Goal: Task Accomplishment & Management: Complete application form

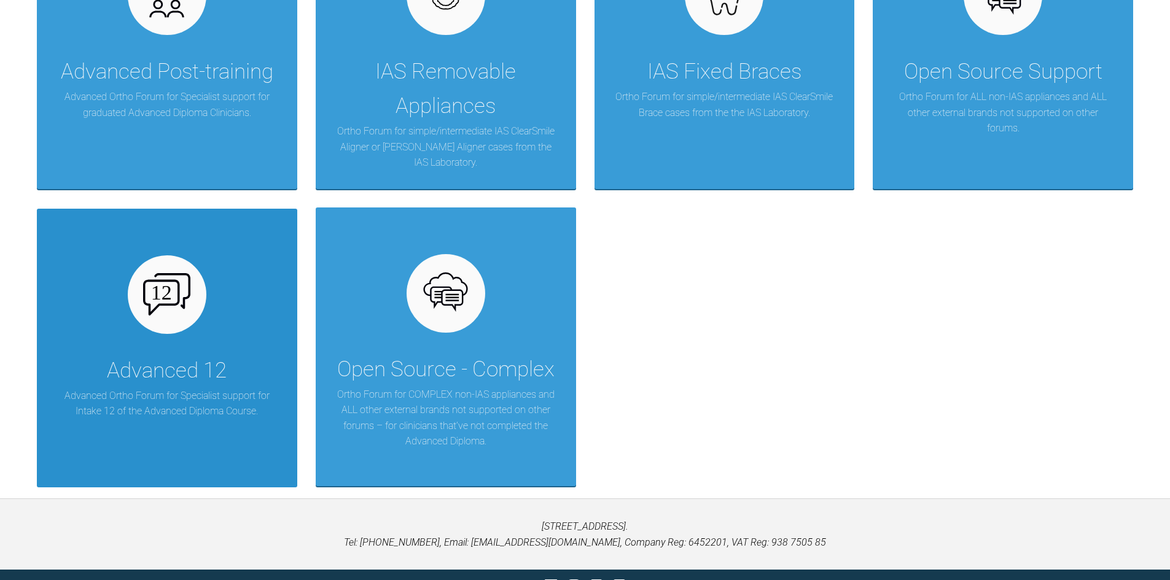
click at [120, 357] on div "Advanced 12" at bounding box center [167, 371] width 120 height 34
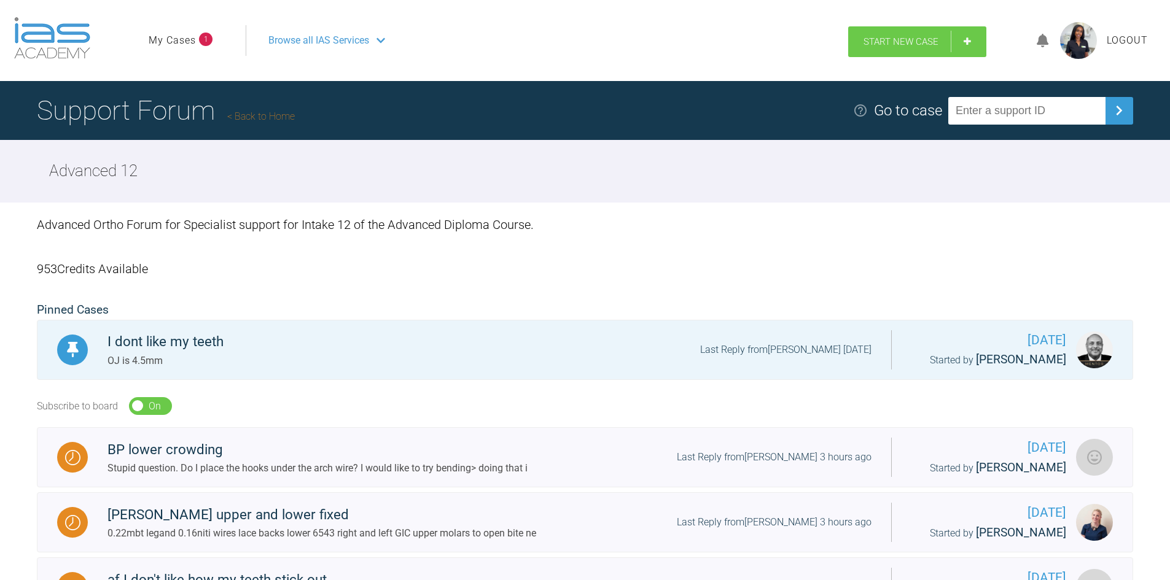
click at [965, 46] on link "Start New Case" at bounding box center [917, 41] width 138 height 31
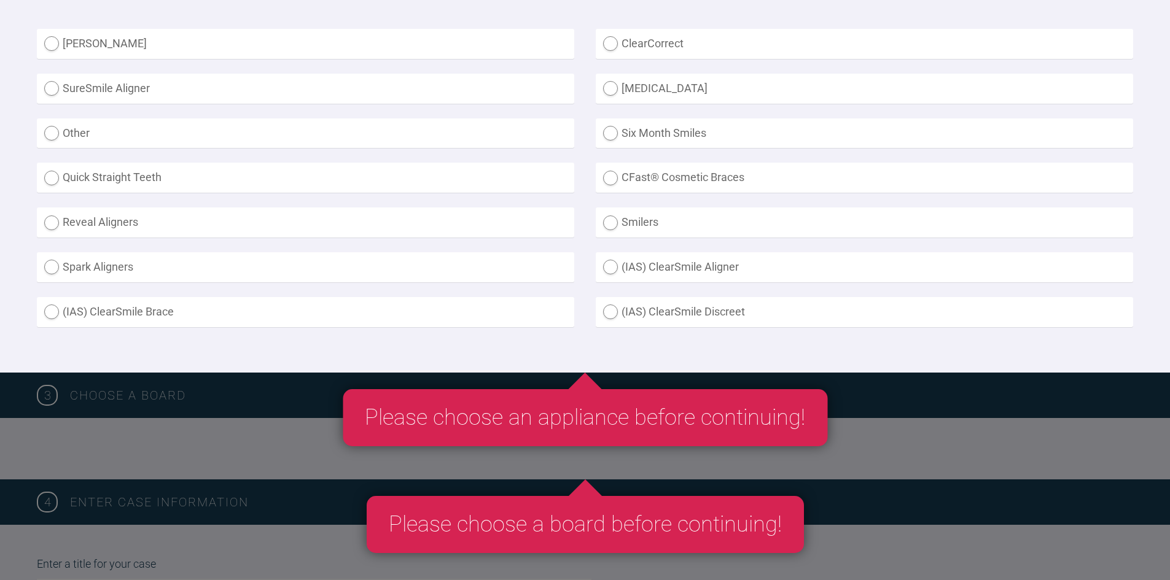
scroll to position [368, 0]
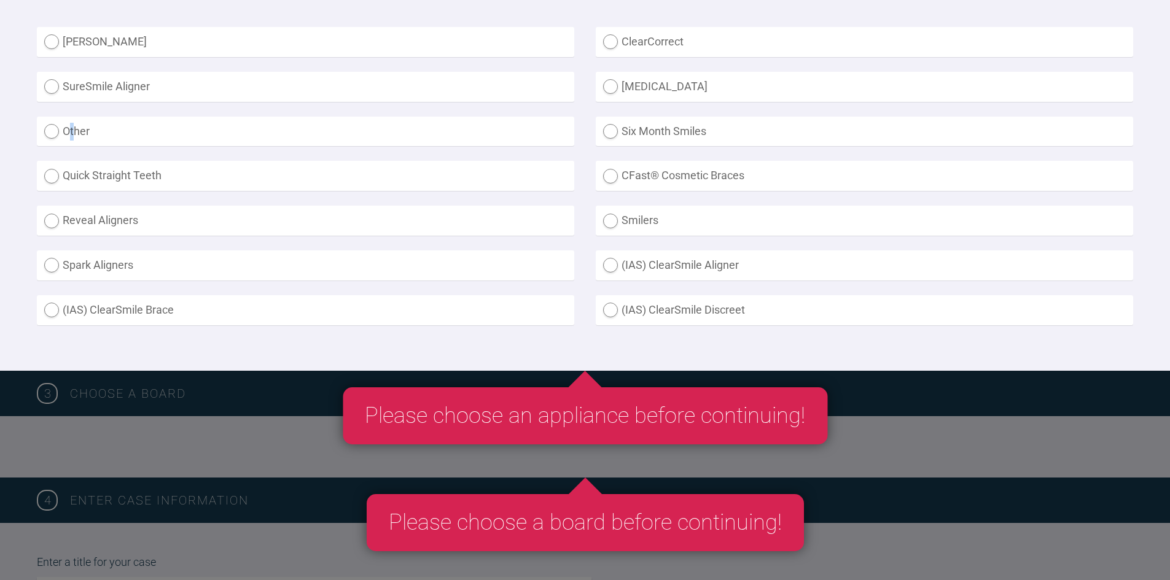
click at [74, 130] on label "Other" at bounding box center [305, 132] width 537 height 30
click at [99, 139] on label "Other" at bounding box center [305, 132] width 537 height 30
radio input "true"
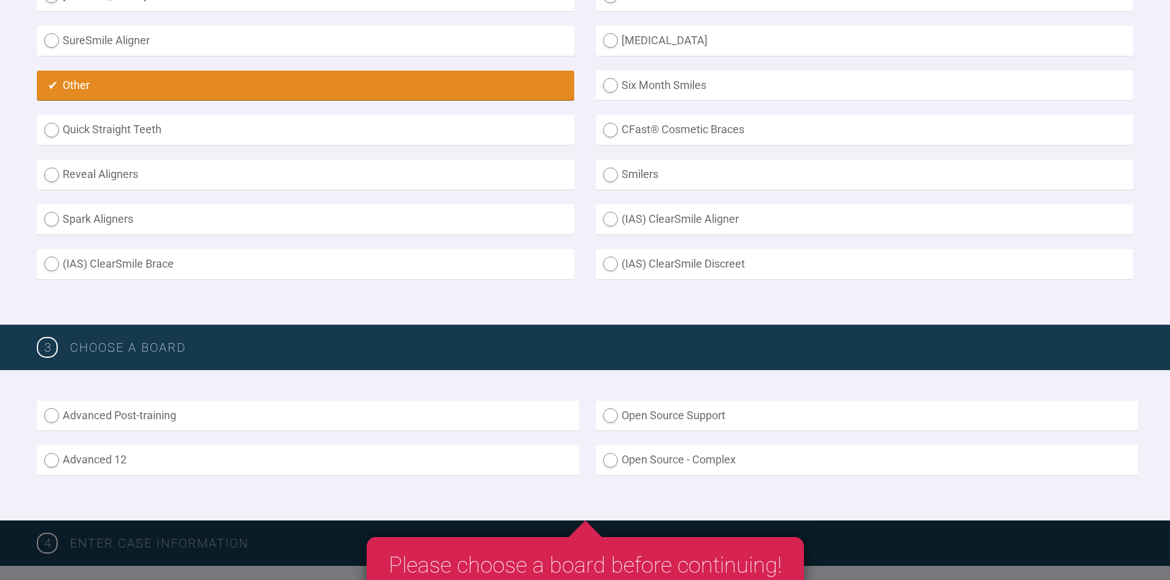
scroll to position [491, 0]
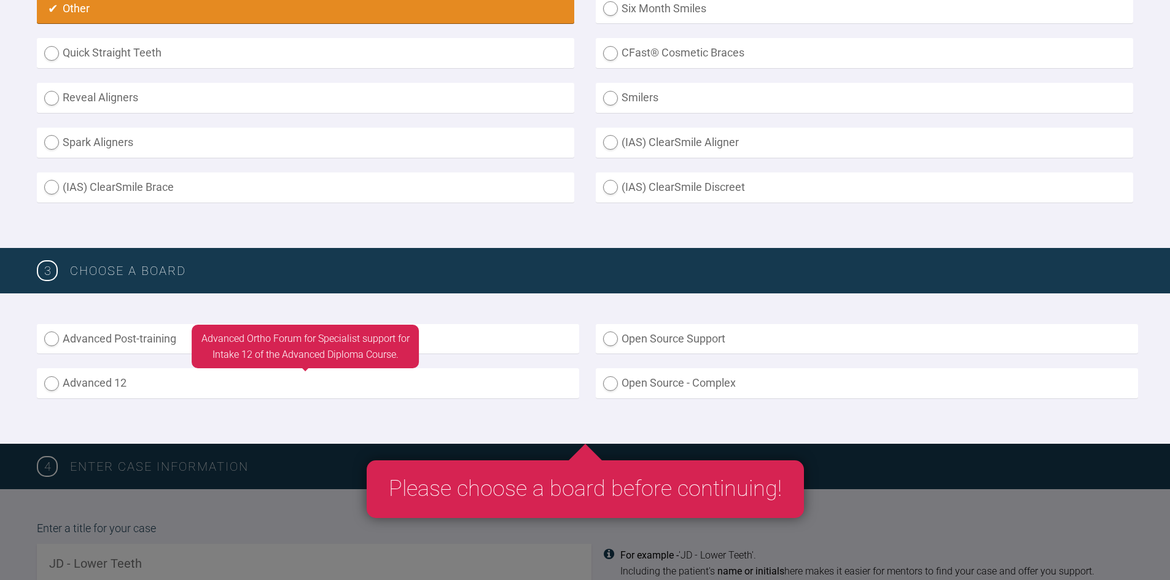
click at [79, 381] on label "Advanced 12" at bounding box center [308, 383] width 542 height 30
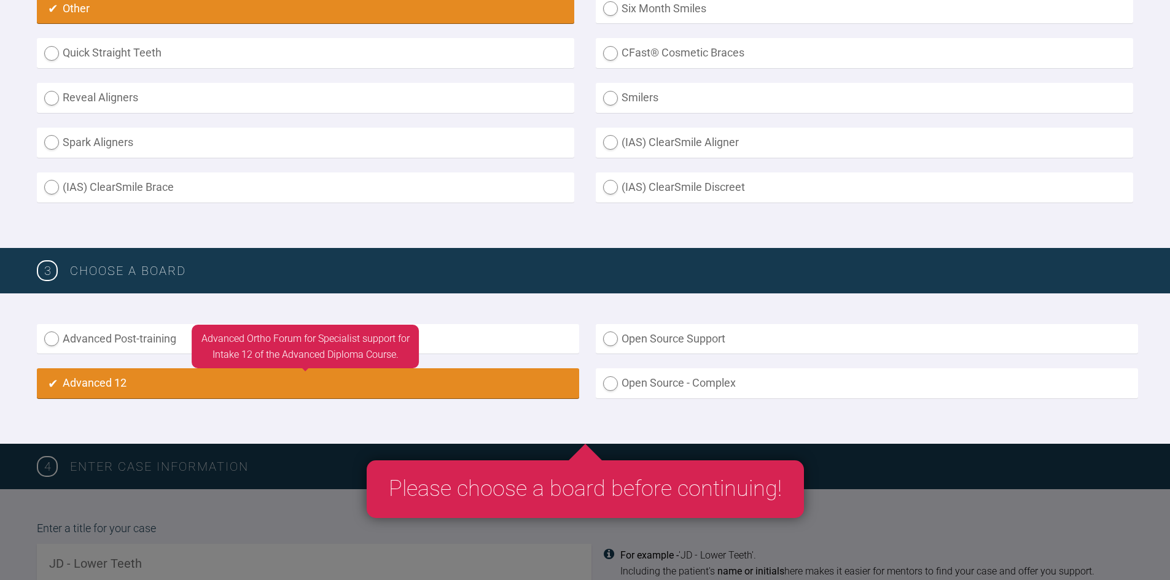
radio input "true"
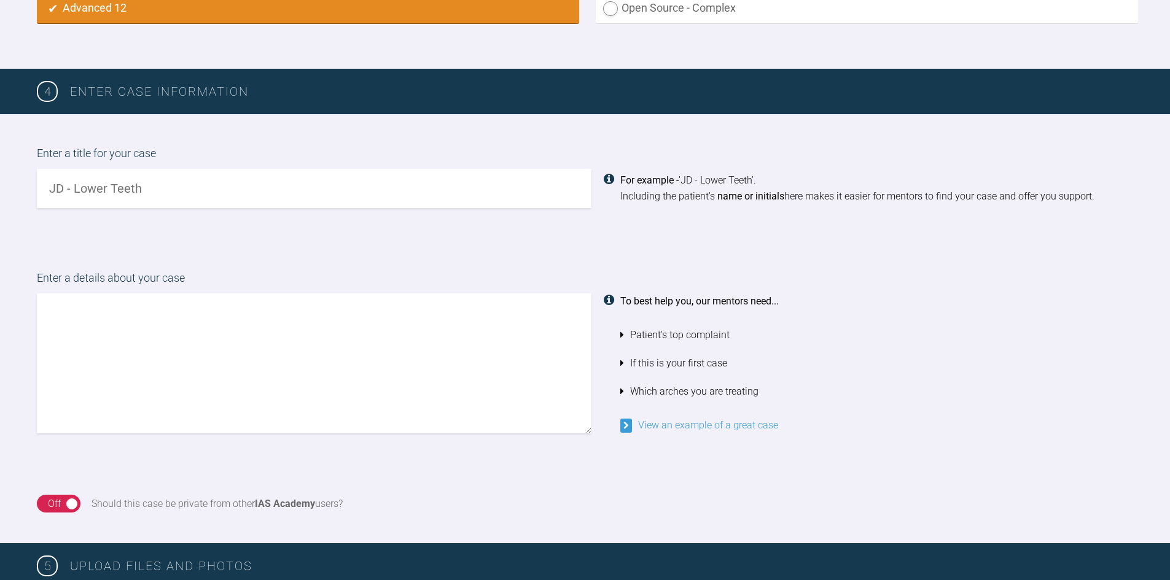
scroll to position [861, 0]
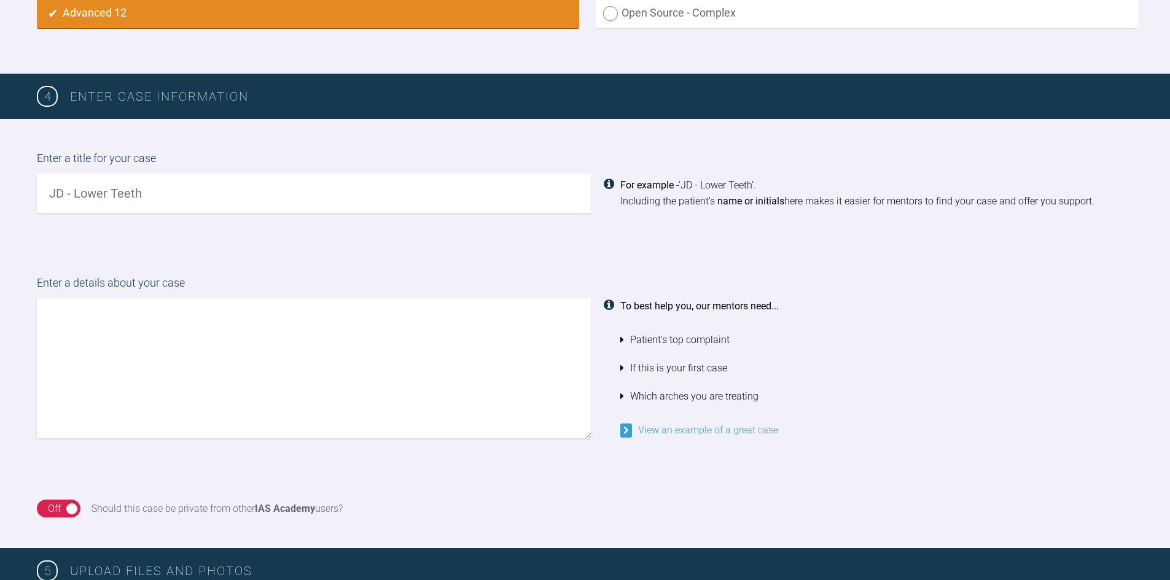
click at [92, 176] on input "text" at bounding box center [314, 193] width 554 height 39
type input "m"
click at [45, 188] on input "[PERSON_NAME]" at bounding box center [314, 193] width 554 height 39
type input "Deep [PERSON_NAME]"
click at [209, 373] on textarea at bounding box center [314, 368] width 554 height 140
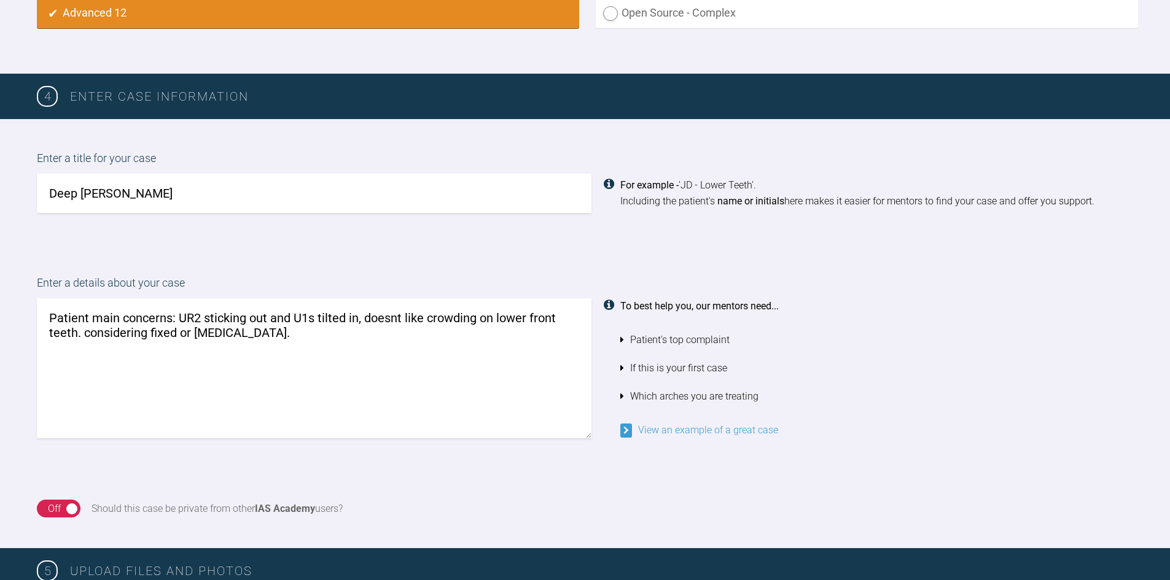
type textarea "Patient main concerns: UR2 sticking out and U1s tilted in, doesnt like crowding…"
